Goal: Information Seeking & Learning: Learn about a topic

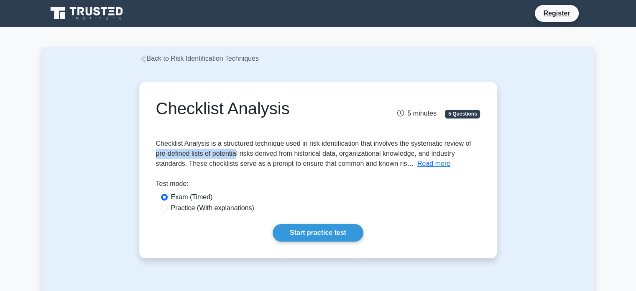
drag, startPoint x: 155, startPoint y: 155, endPoint x: 237, endPoint y: 158, distance: 82.0
click at [237, 158] on div "Checklist Analysis 5 minutes 5 Questions Checklist Analysis is a structured tec…" at bounding box center [318, 170] width 351 height 170
click at [404, 158] on span "Checklist Analysis is a structured technique used in risk identification that i…" at bounding box center [313, 153] width 315 height 27
click at [156, 155] on span "Checklist Analysis is a structured technique used in risk identification that i…" at bounding box center [313, 153] width 315 height 27
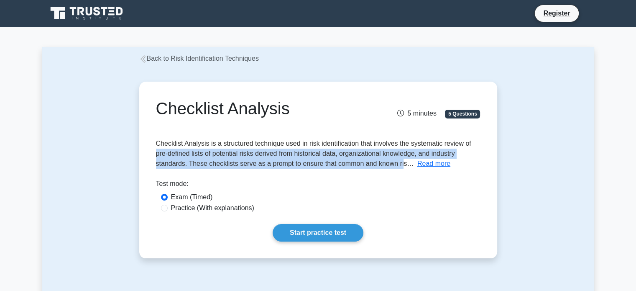
drag, startPoint x: 157, startPoint y: 154, endPoint x: 401, endPoint y: 161, distance: 244.3
click at [401, 161] on span "Checklist Analysis is a structured technique used in risk identification that i…" at bounding box center [313, 153] width 315 height 27
click at [429, 163] on button "Read more" at bounding box center [433, 163] width 33 height 10
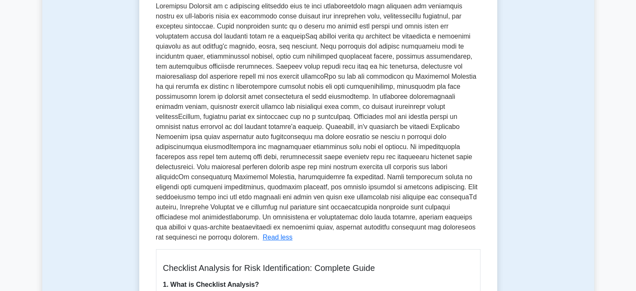
scroll to position [125, 0]
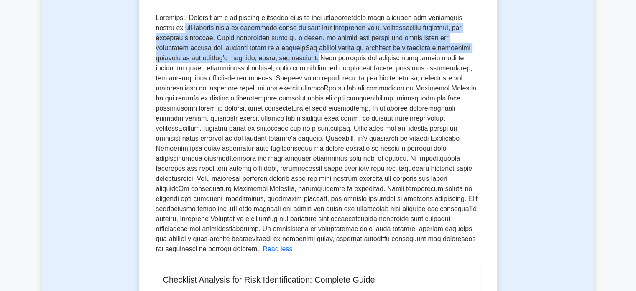
drag, startPoint x: 156, startPoint y: 31, endPoint x: 266, endPoint y: 57, distance: 113.6
click at [266, 57] on span at bounding box center [317, 133] width 322 height 238
copy span "pre-defined lists of potential risks derived from historical data, organization…"
